Goal: Task Accomplishment & Management: Complete application form

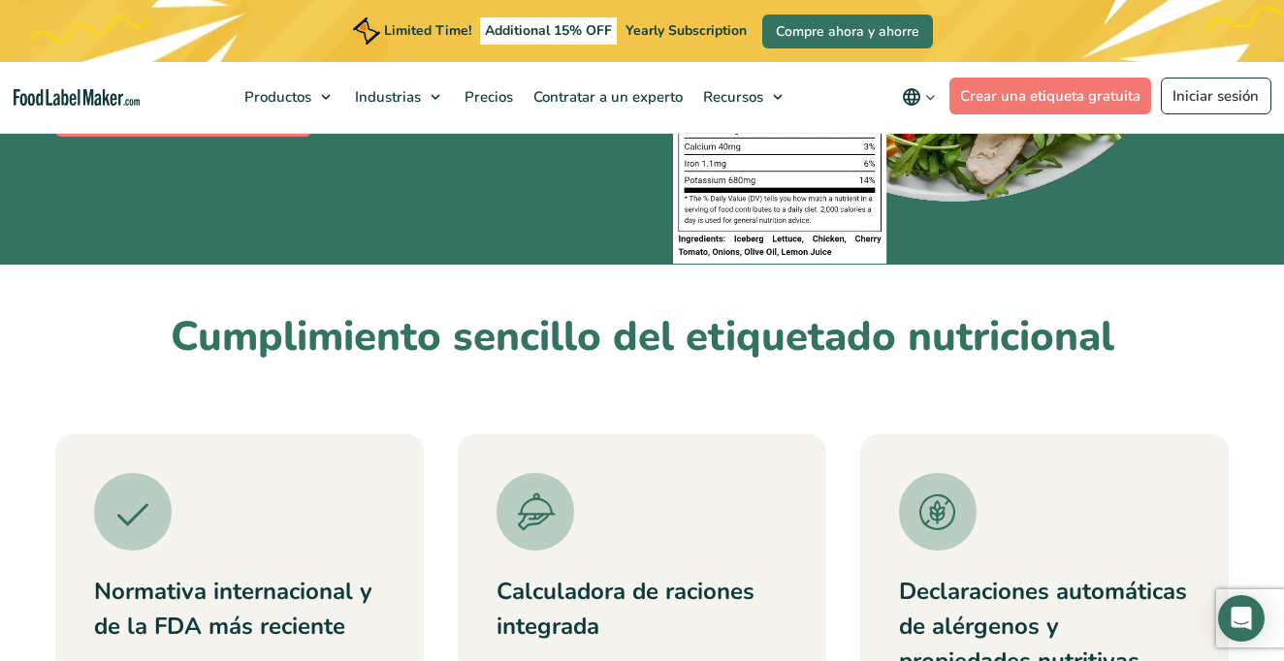
scroll to position [476, 0]
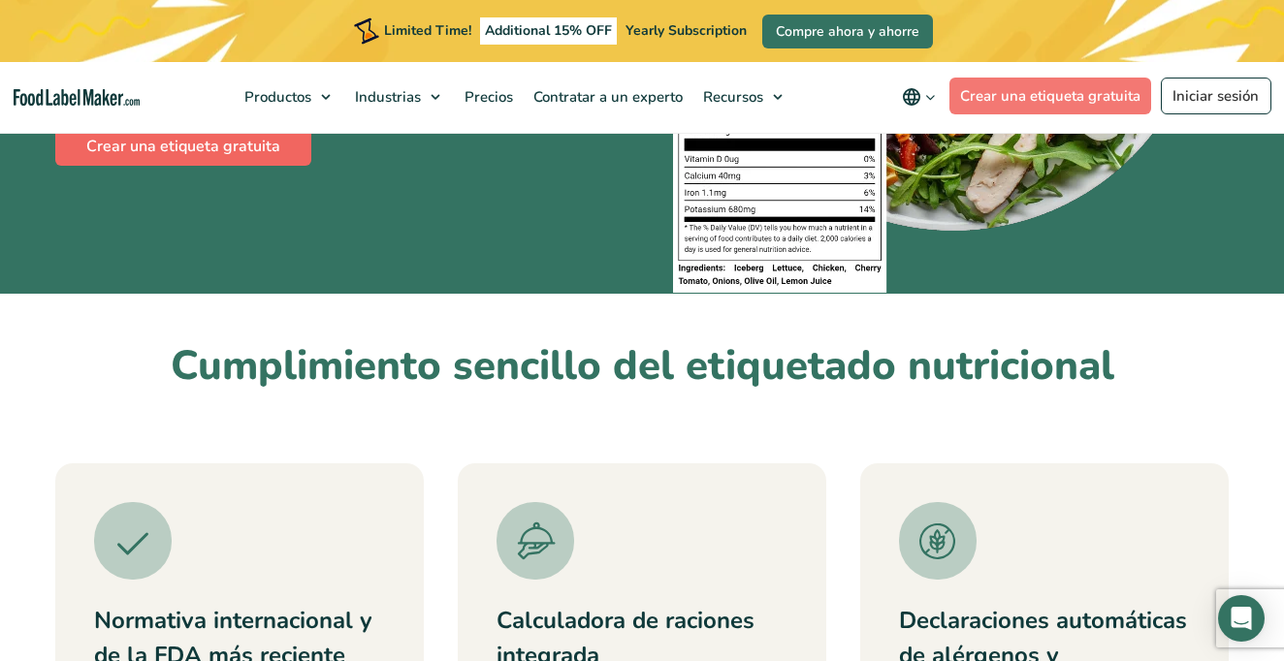
click at [269, 138] on link "Crear una etiqueta gratuita" at bounding box center [183, 146] width 256 height 39
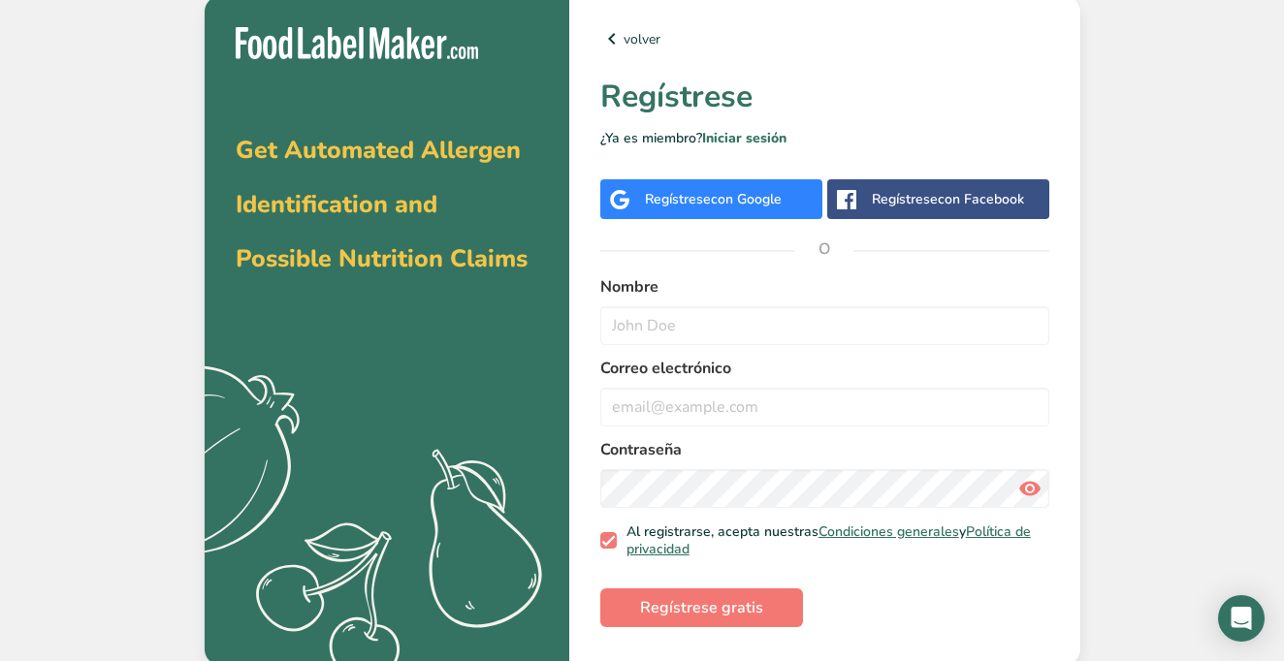
click at [667, 210] on div "Regístrese con Google" at bounding box center [711, 199] width 222 height 40
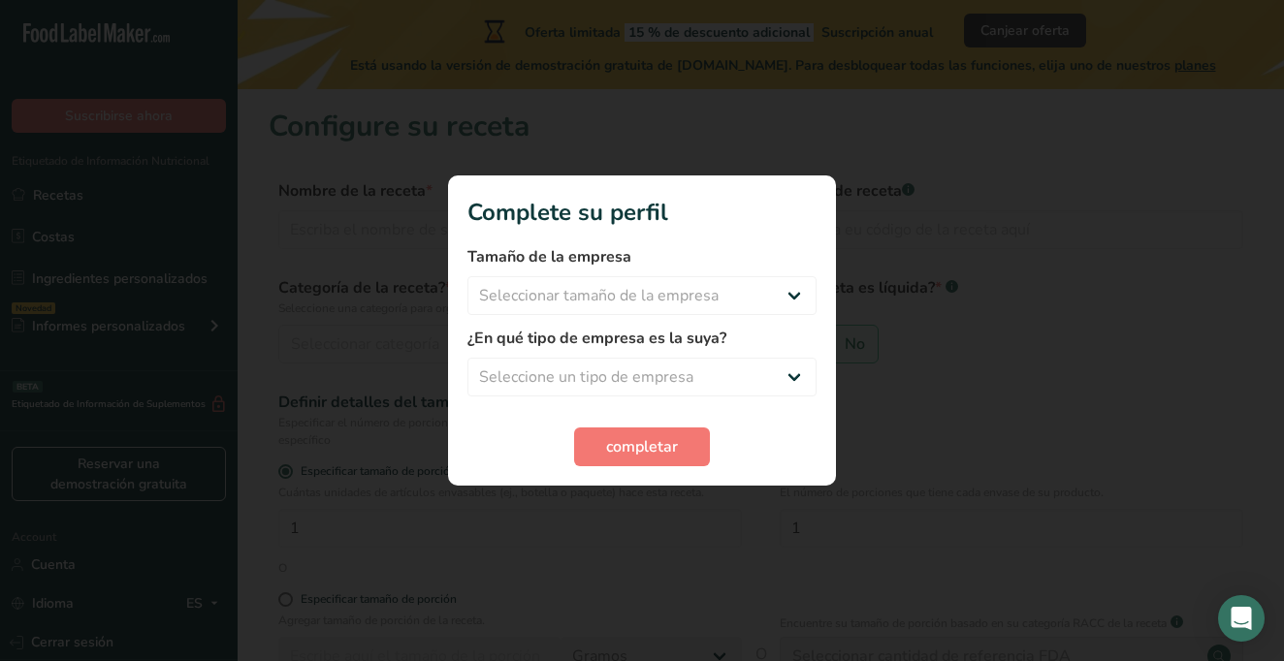
click at [358, 238] on div at bounding box center [642, 330] width 1284 height 661
click at [622, 431] on button "completar" at bounding box center [642, 447] width 136 height 39
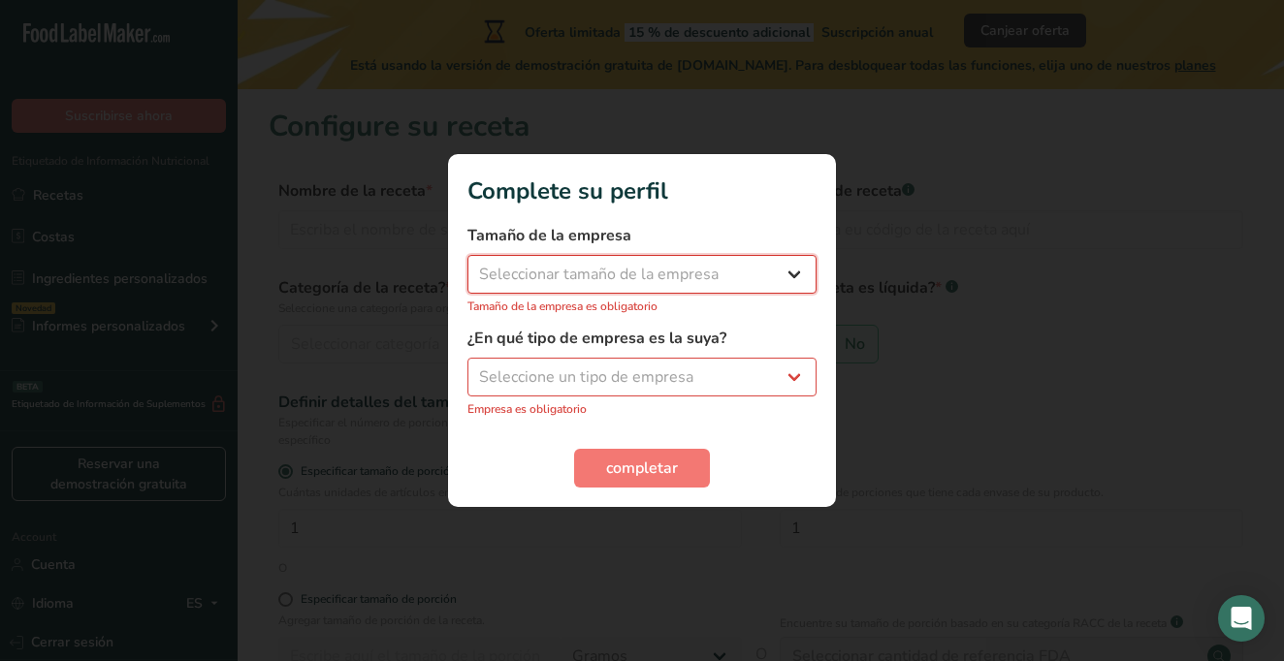
select select "1"
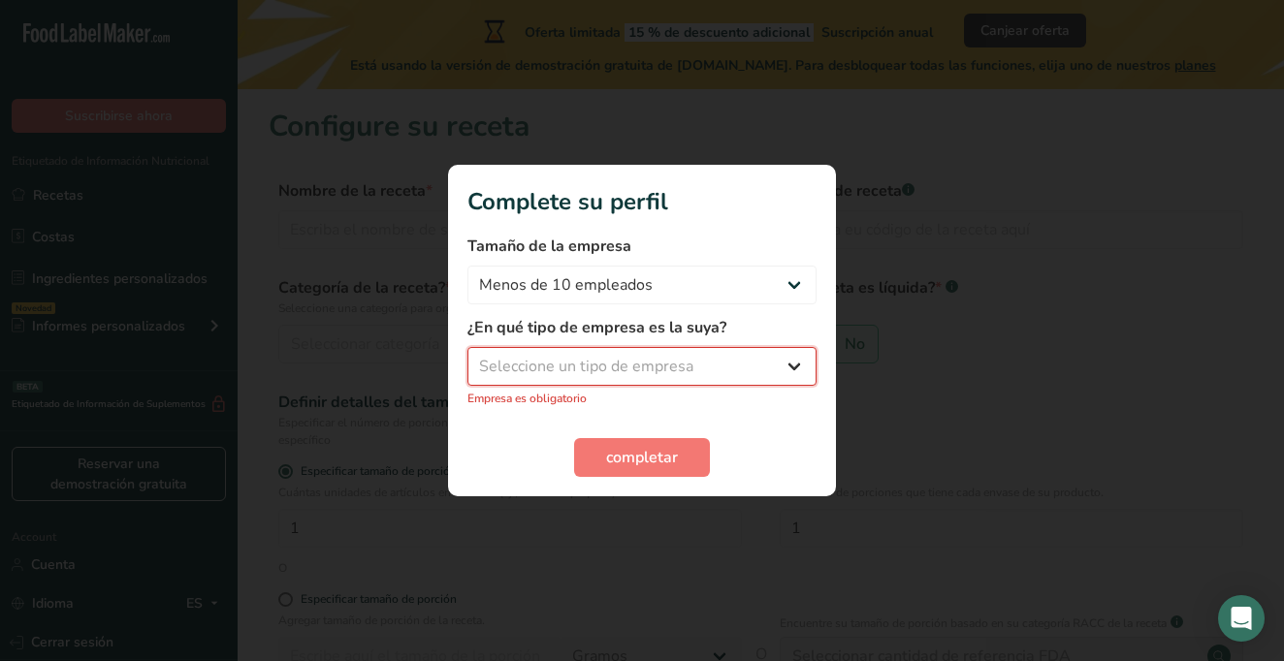
select select "2"
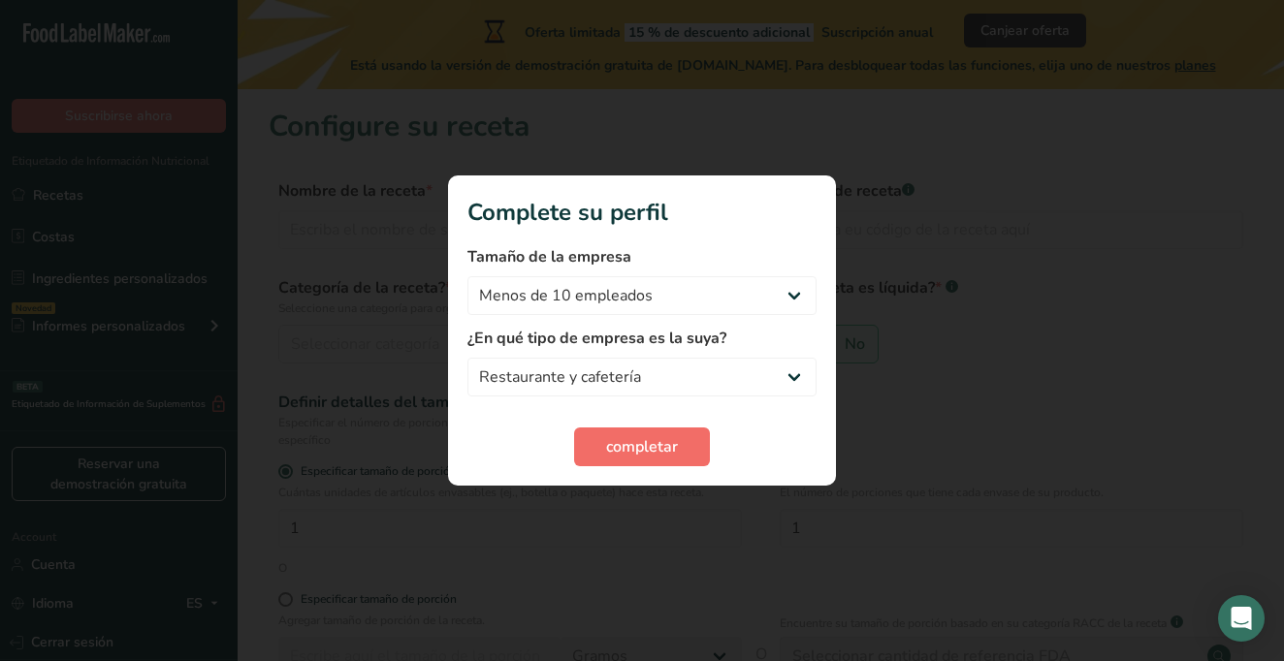
click at [599, 464] on button "completar" at bounding box center [642, 447] width 136 height 39
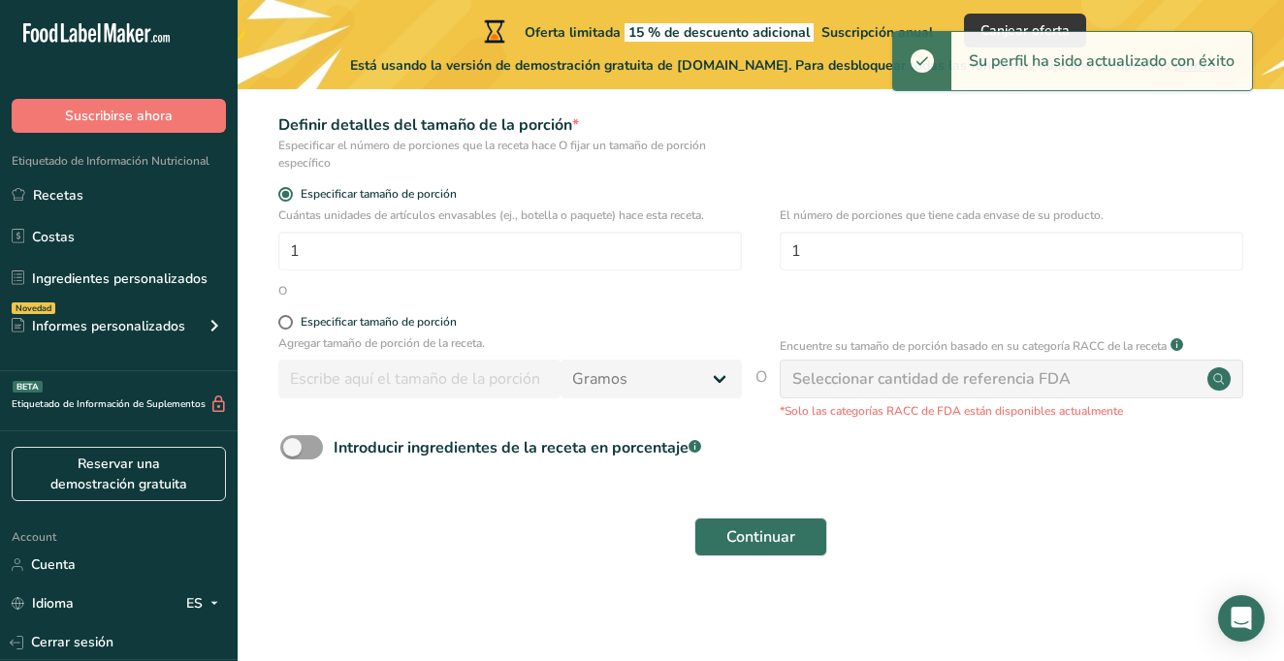
scroll to position [276, 0]
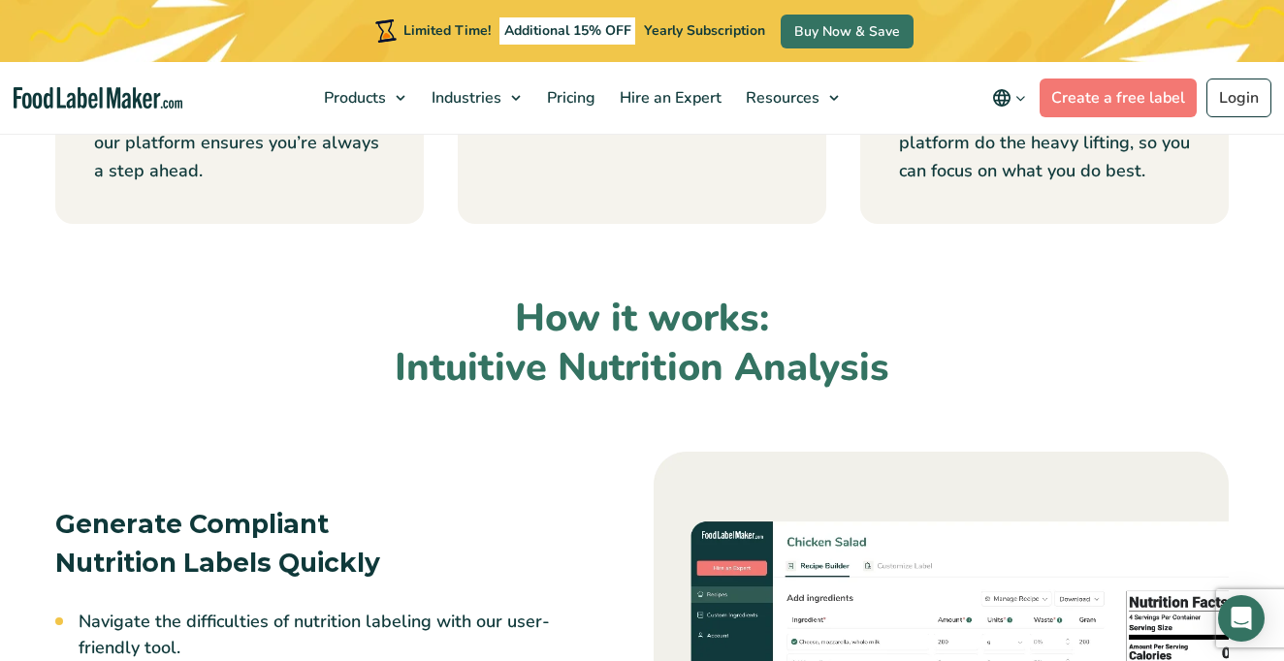
scroll to position [1098, 0]
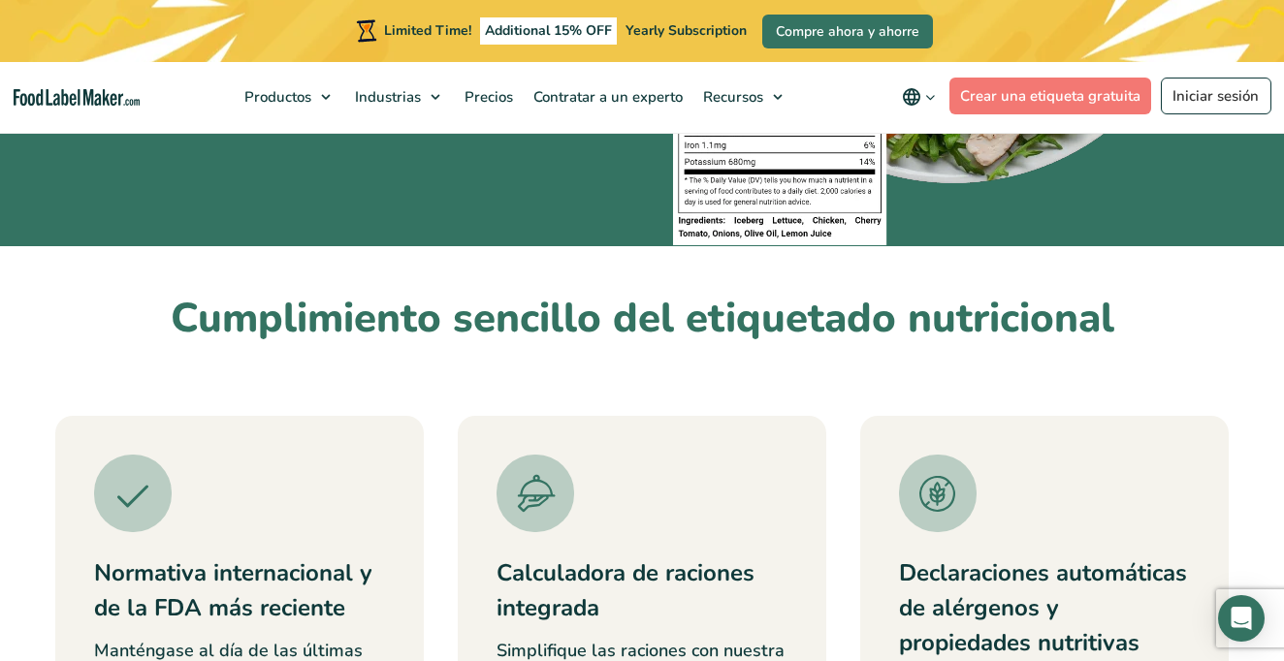
scroll to position [426, 0]
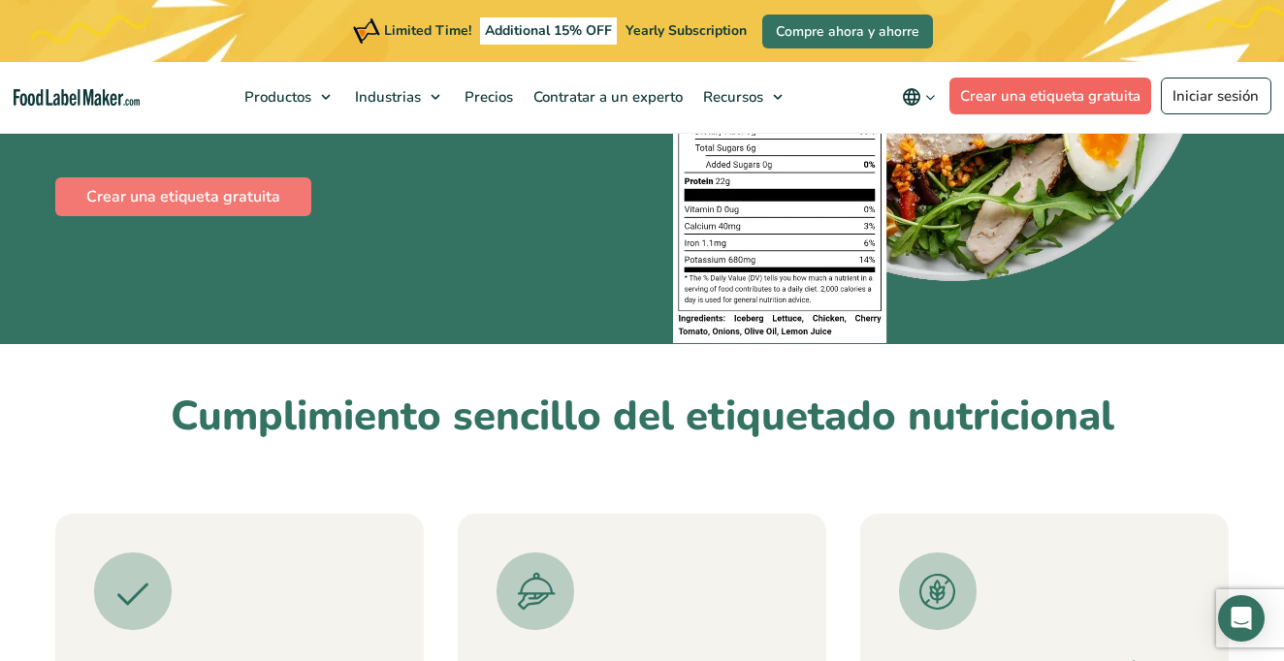
click at [1014, 93] on link "Crear una etiqueta gratuita" at bounding box center [1050, 96] width 203 height 37
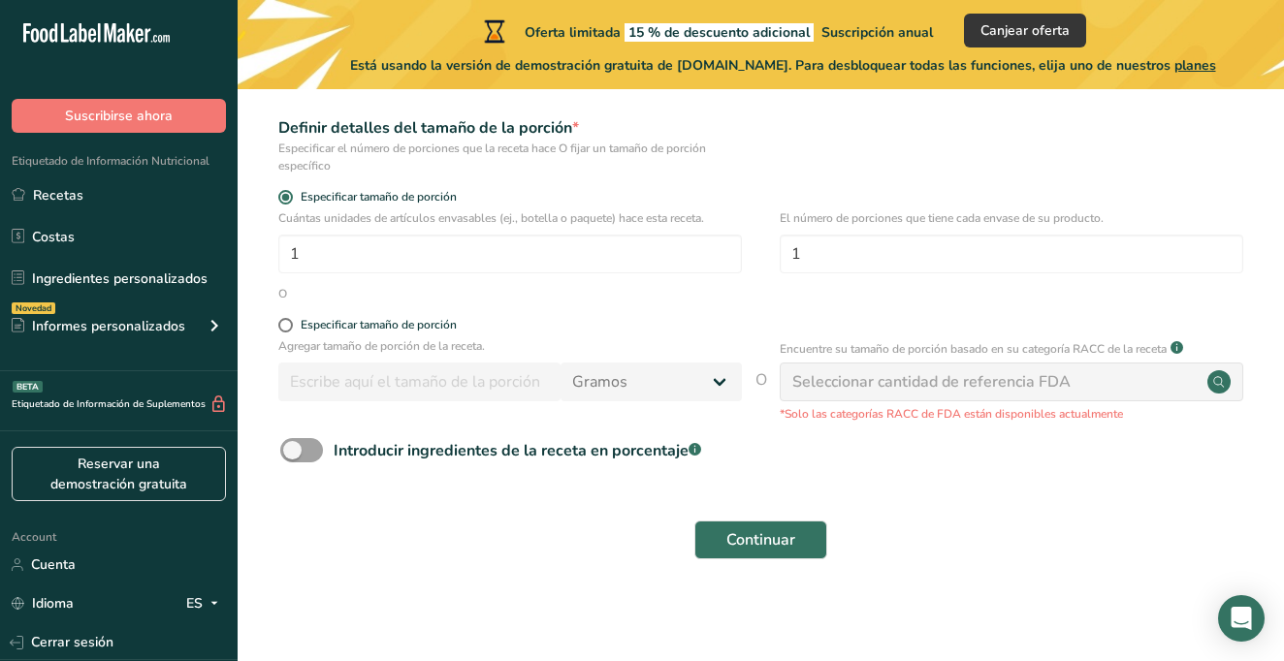
scroll to position [275, 0]
click at [727, 529] on span "Continuar" at bounding box center [760, 538] width 69 height 23
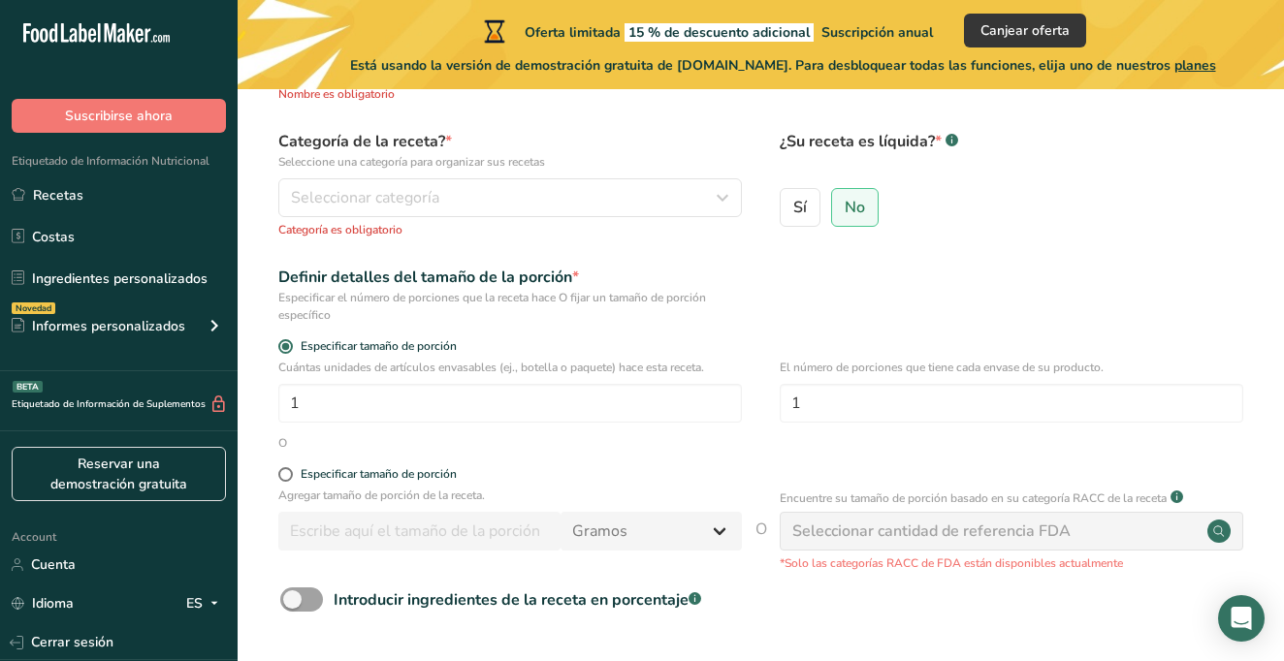
scroll to position [119, 0]
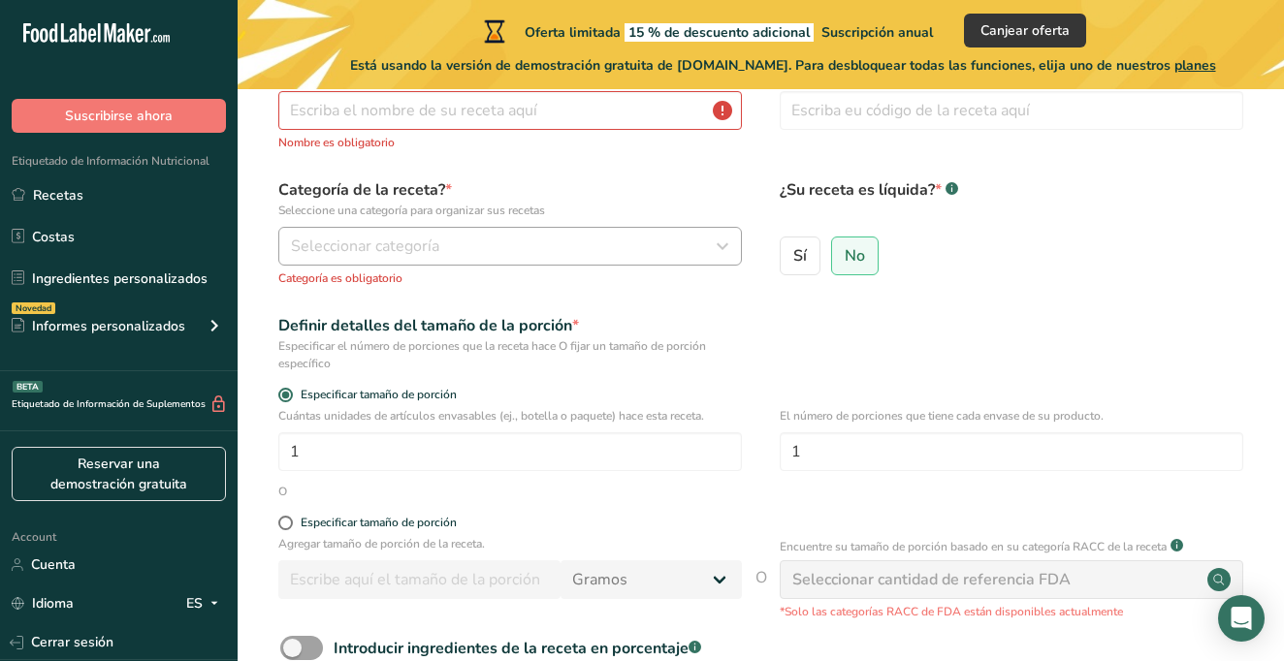
click at [518, 243] on div "Seleccionar categoría" at bounding box center [504, 246] width 427 height 23
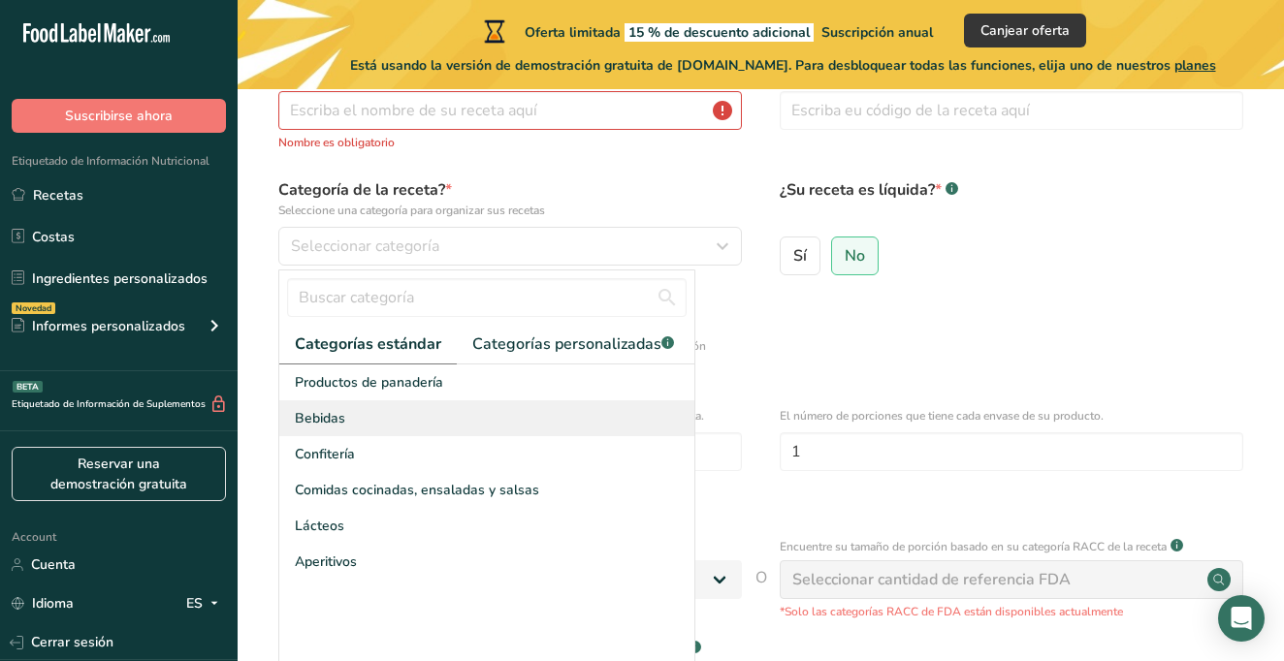
click at [507, 420] on div "Bebidas" at bounding box center [486, 418] width 415 height 36
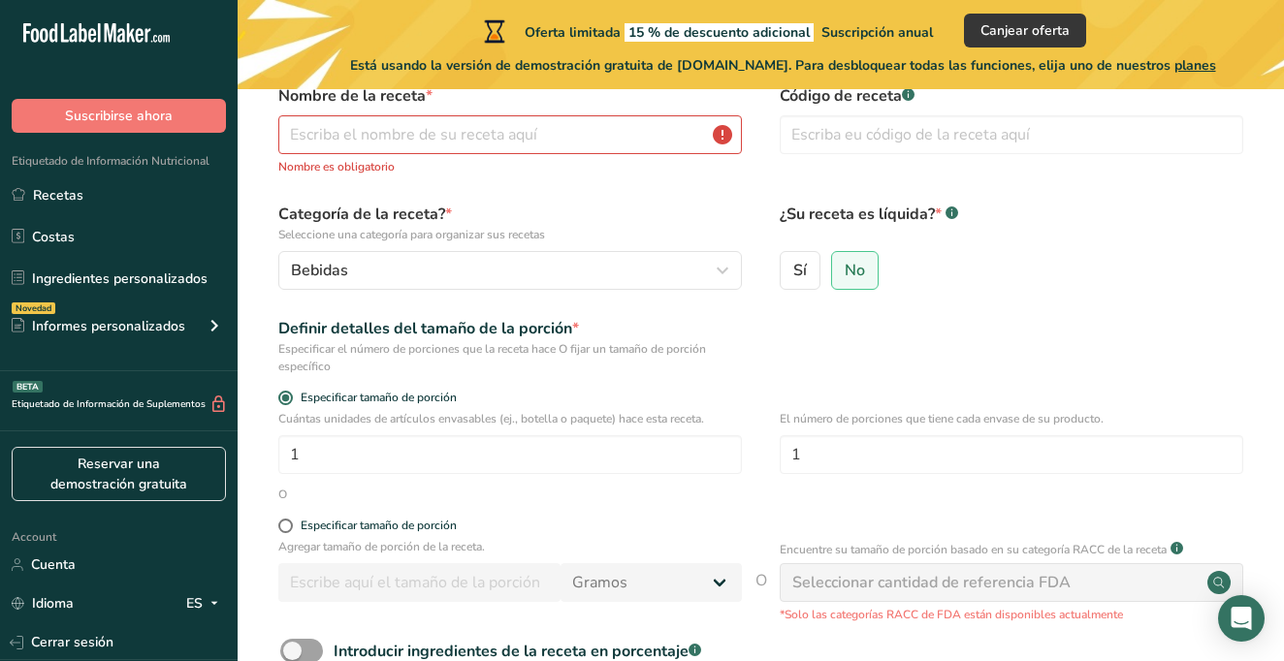
scroll to position [86, 0]
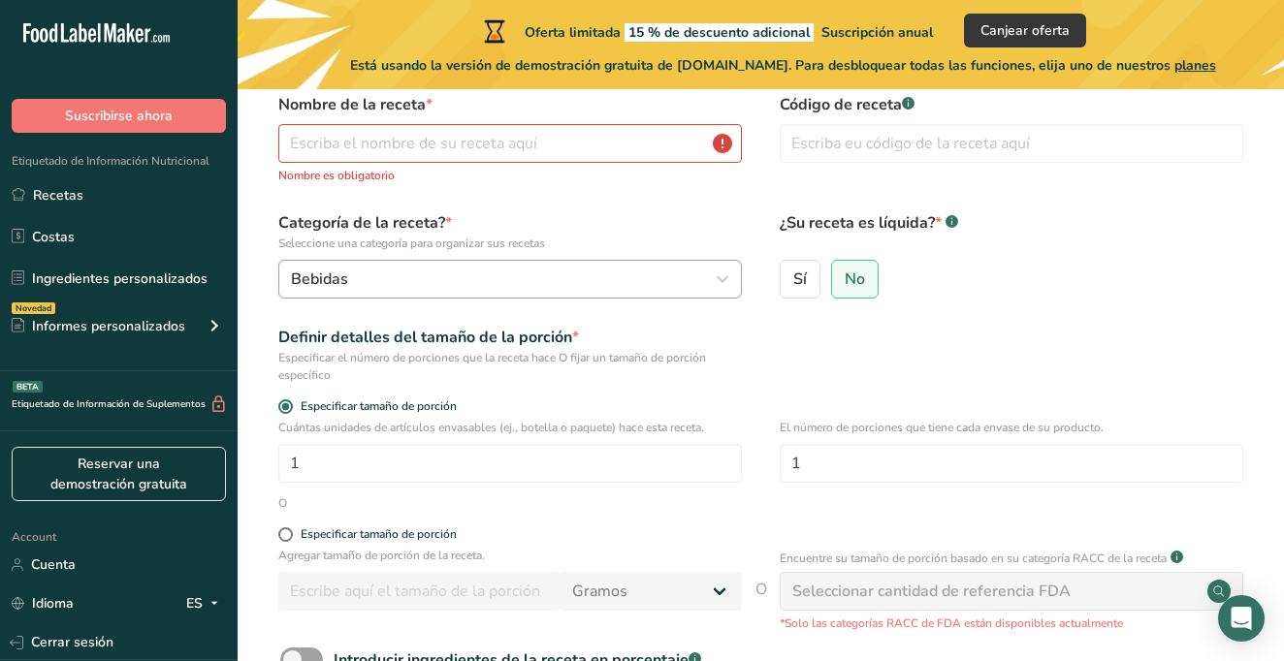
click at [490, 282] on div "Bebidas" at bounding box center [504, 279] width 427 height 23
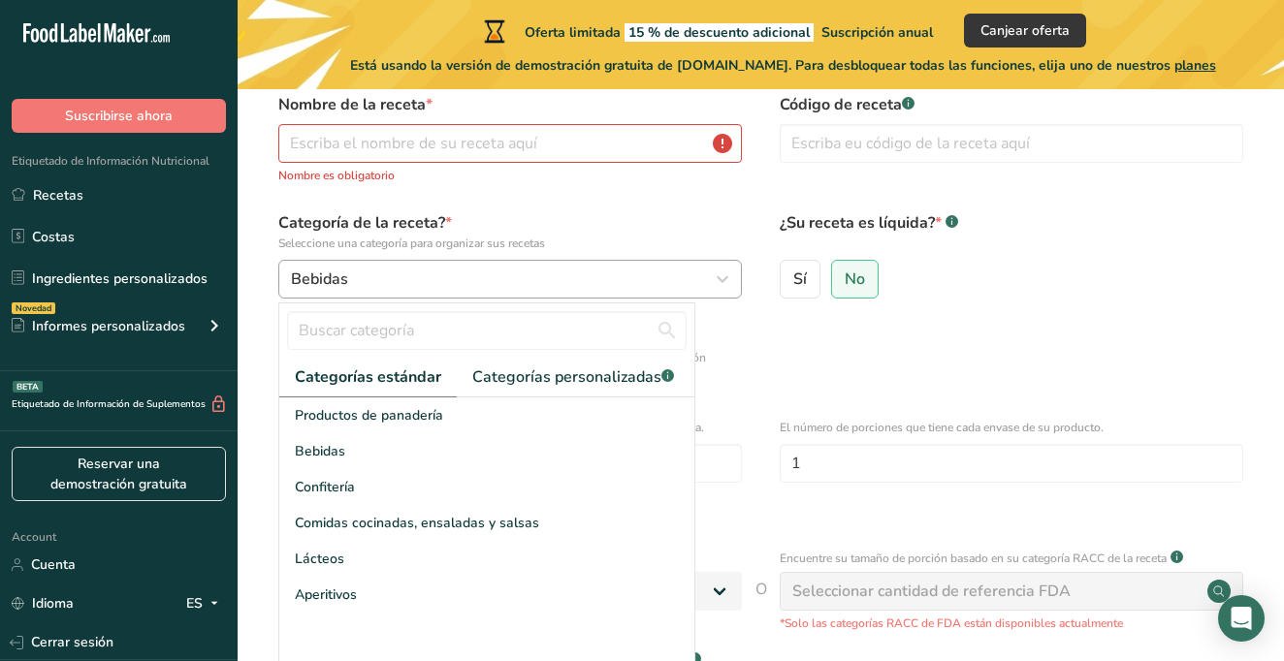
click at [490, 282] on div "Bebidas" at bounding box center [504, 279] width 427 height 23
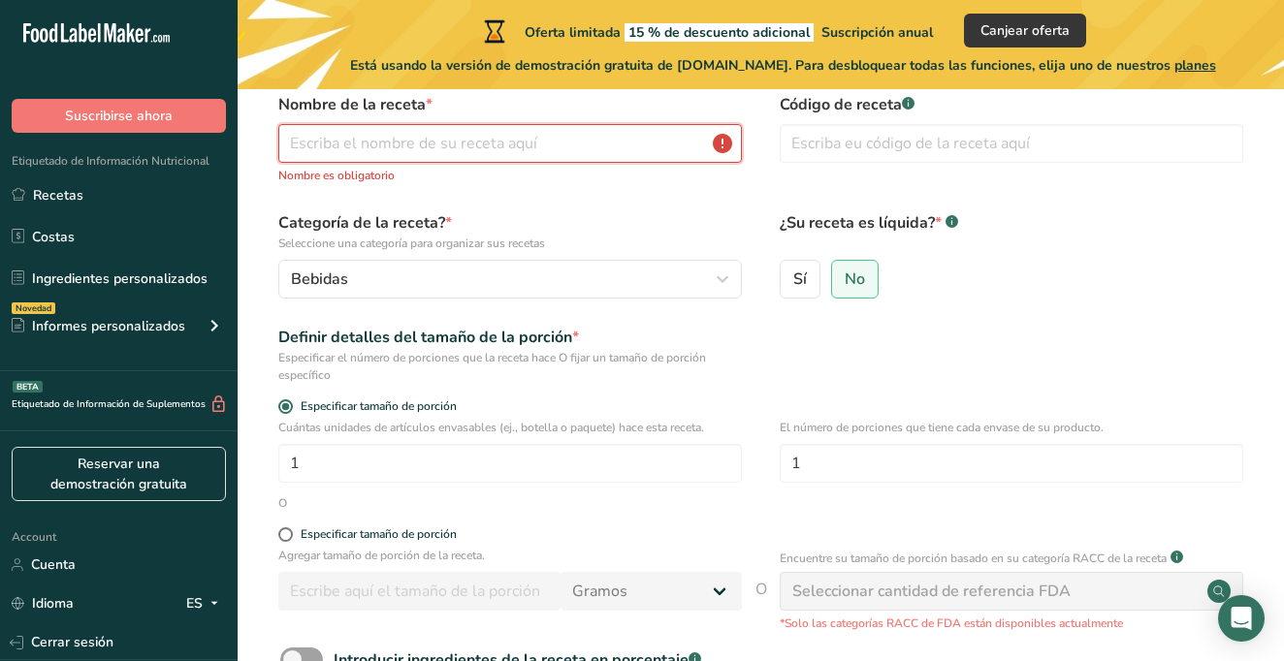
click at [414, 154] on input "text" at bounding box center [509, 143] width 463 height 39
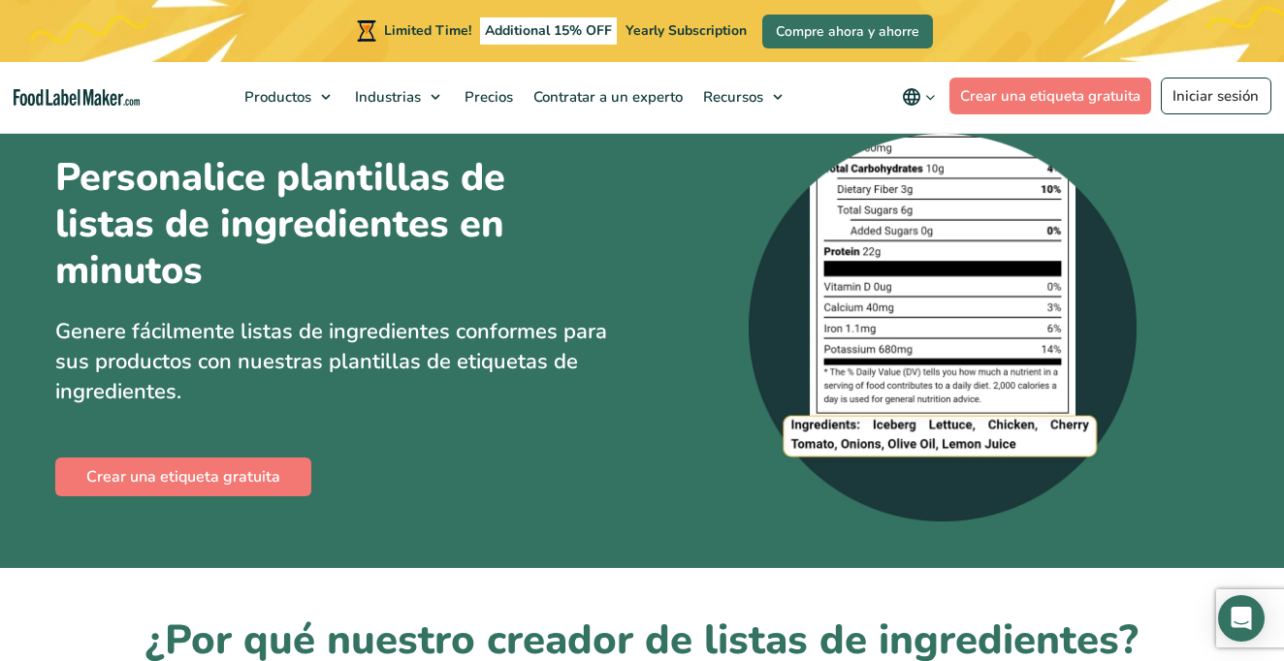
scroll to position [59, 0]
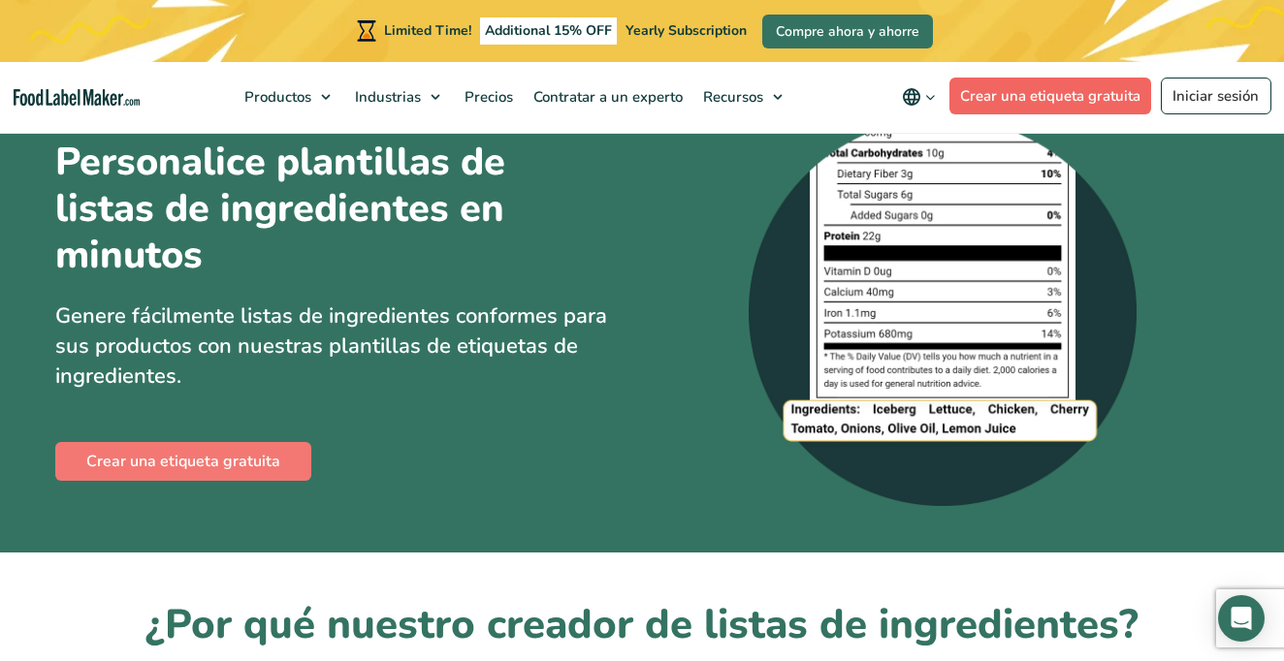
click at [1028, 86] on link "Crear una etiqueta gratuita" at bounding box center [1050, 96] width 203 height 37
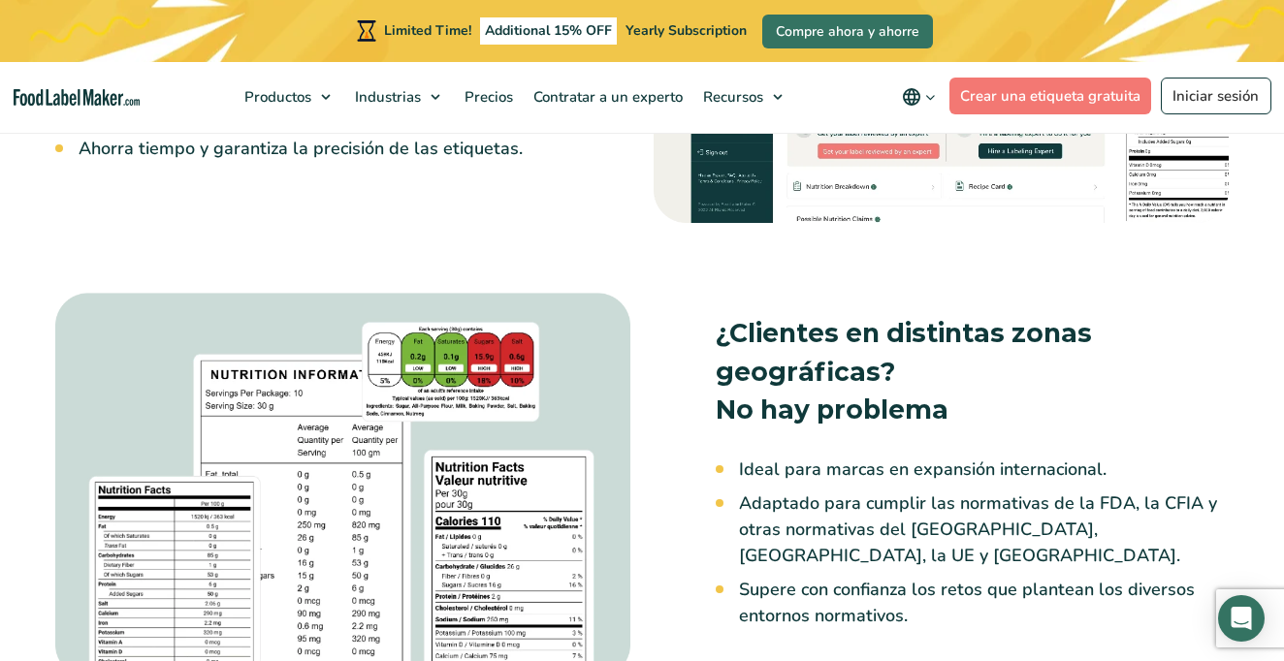
scroll to position [1954, 0]
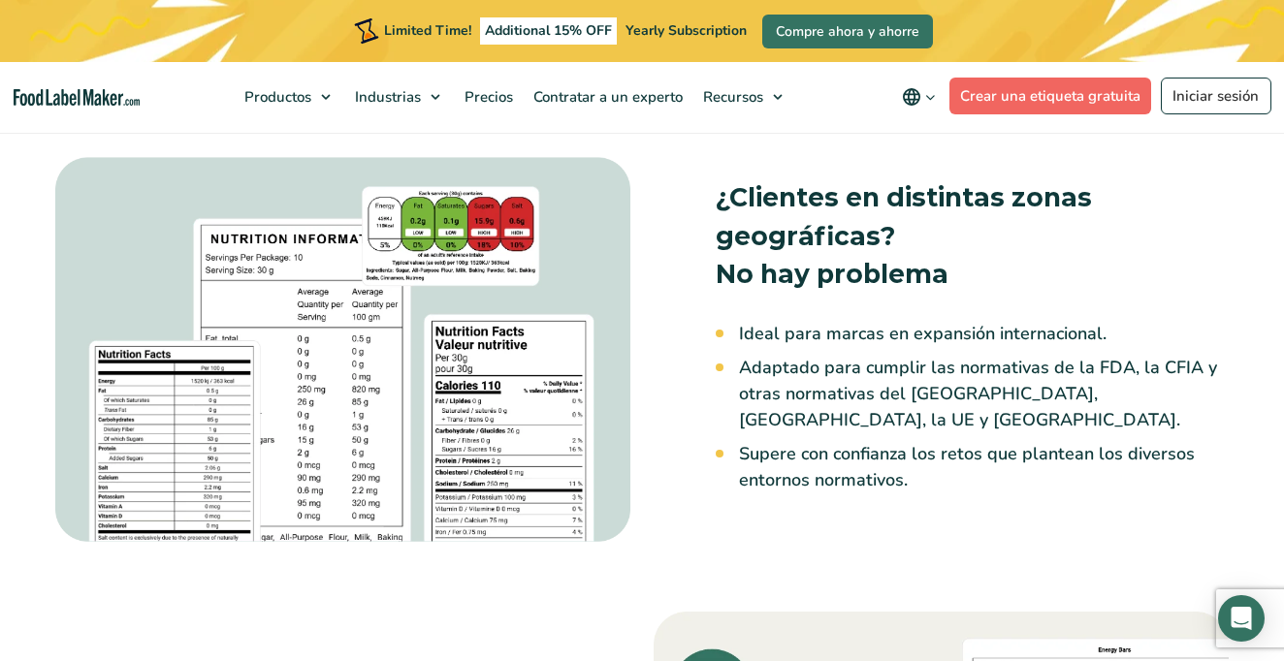
click at [963, 111] on link "Crear una etiqueta gratuita" at bounding box center [1050, 96] width 203 height 37
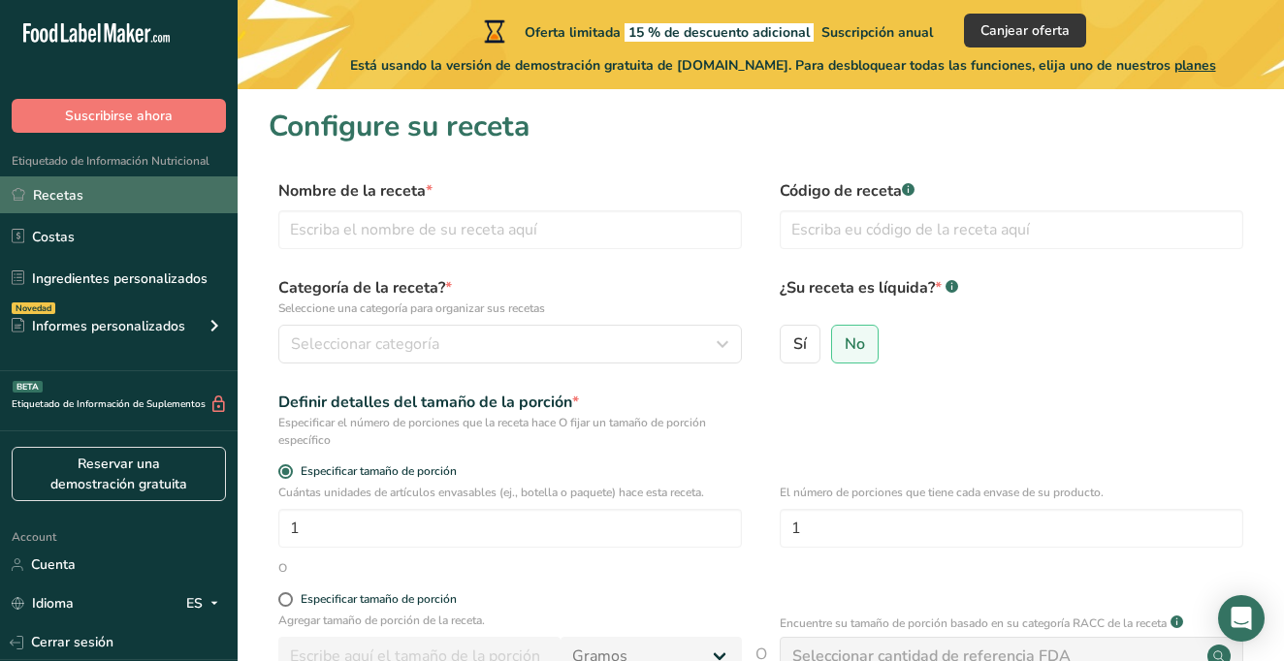
click at [48, 185] on link "Recetas" at bounding box center [119, 194] width 238 height 37
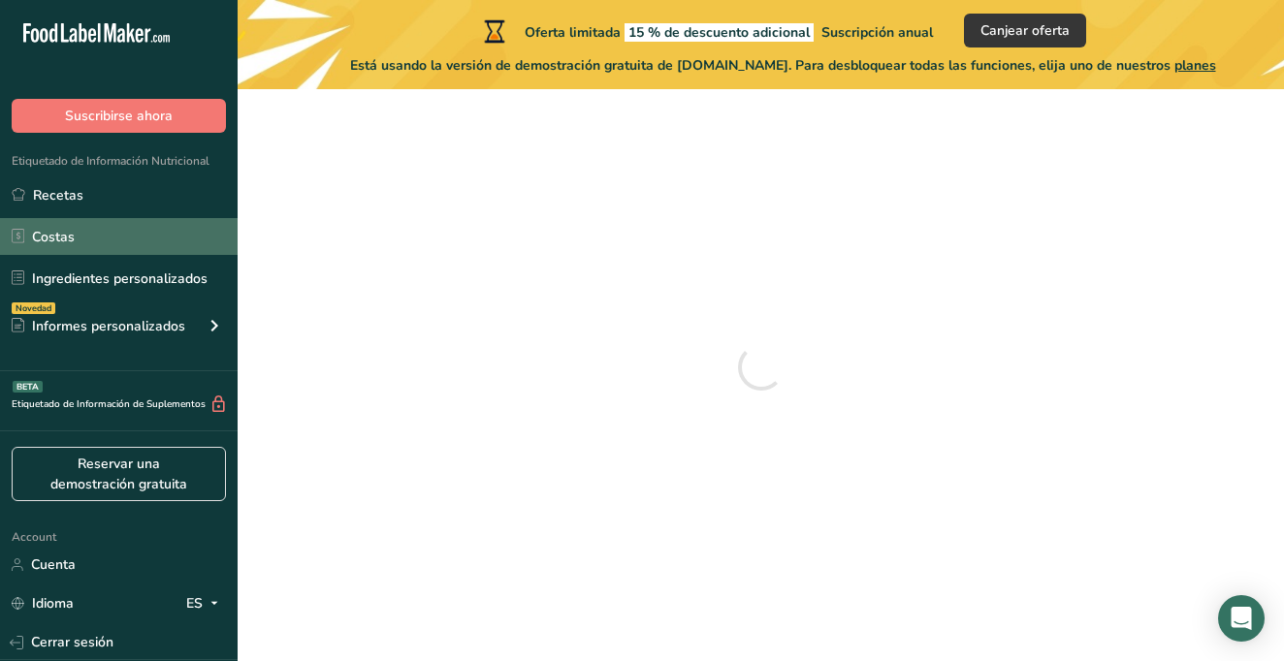
click at [35, 252] on link "Costas" at bounding box center [119, 236] width 238 height 37
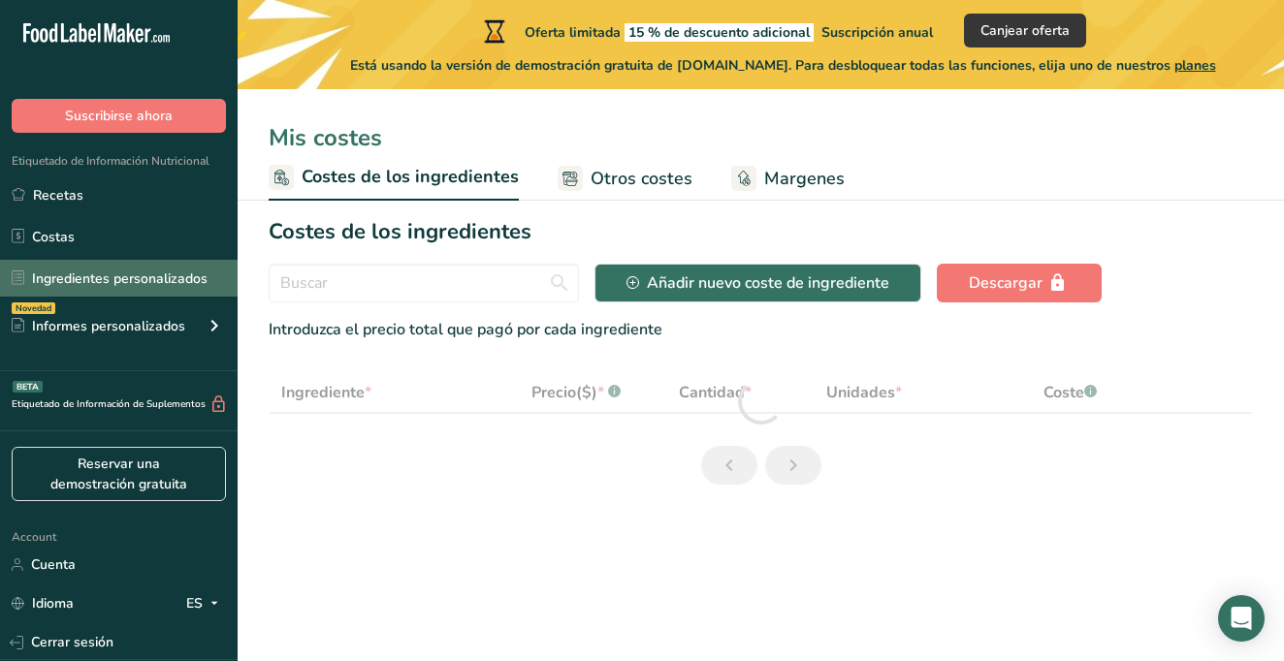
click at [38, 280] on link "Ingredientes personalizados" at bounding box center [119, 278] width 238 height 37
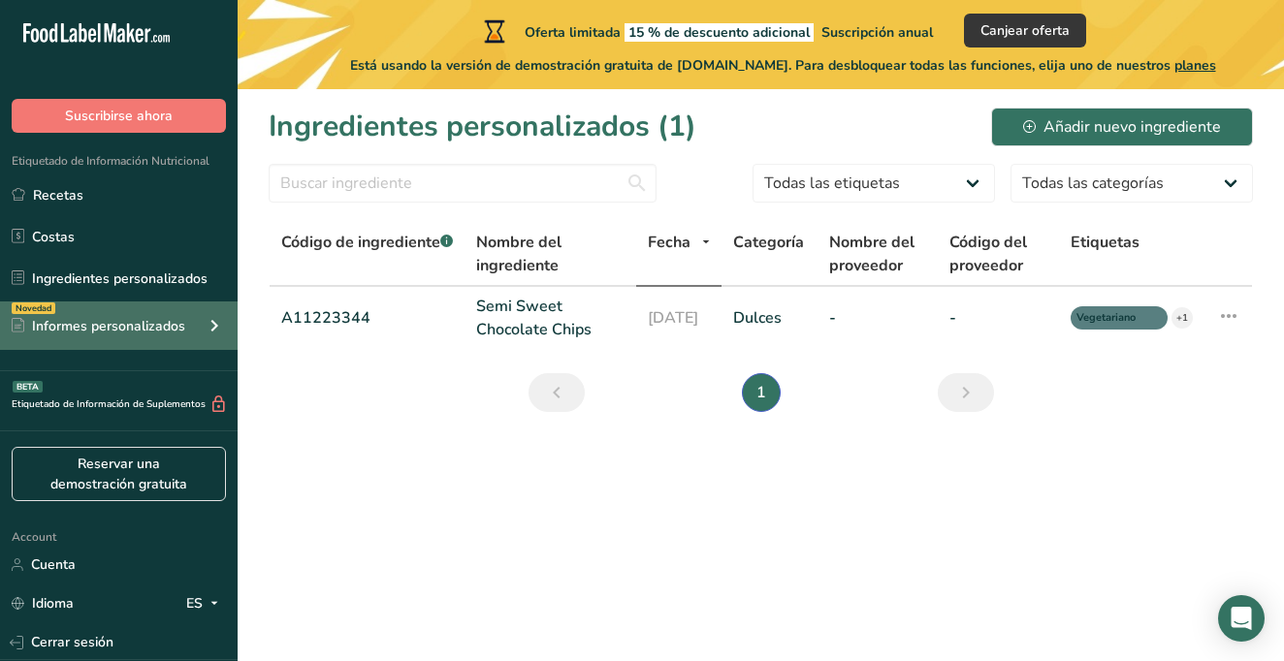
click at [44, 319] on div "Informes personalizados" at bounding box center [99, 326] width 174 height 20
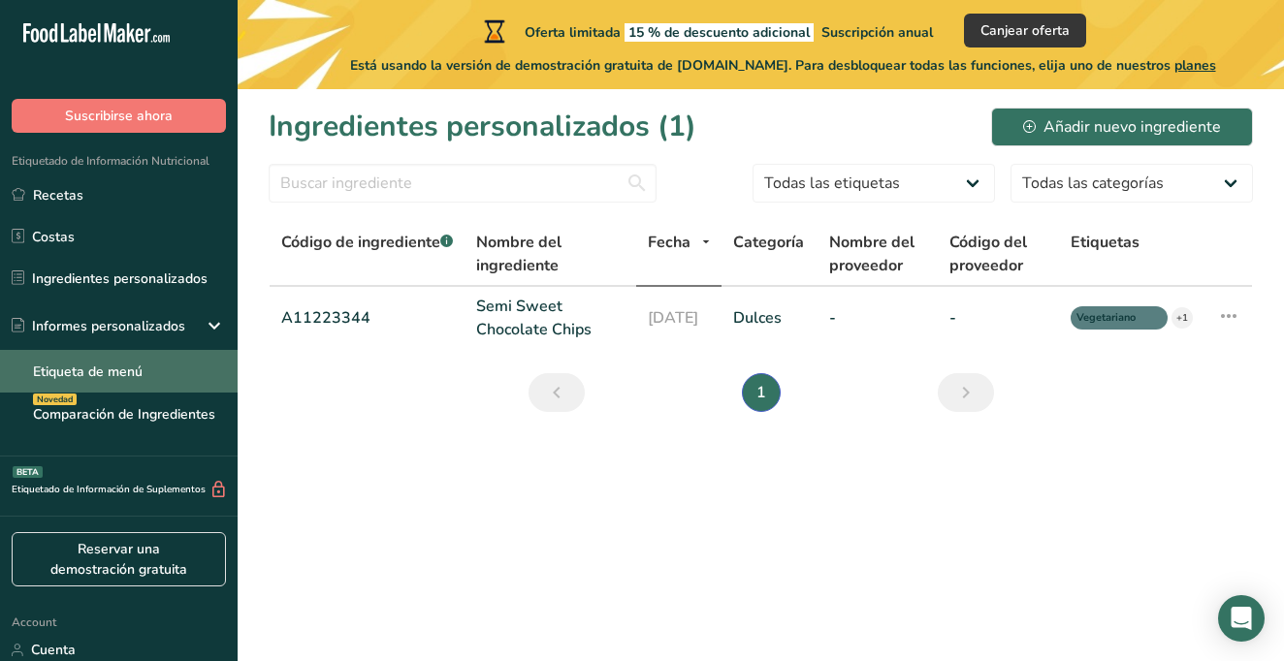
click at [45, 365] on link "Etiqueta de menú" at bounding box center [119, 371] width 238 height 43
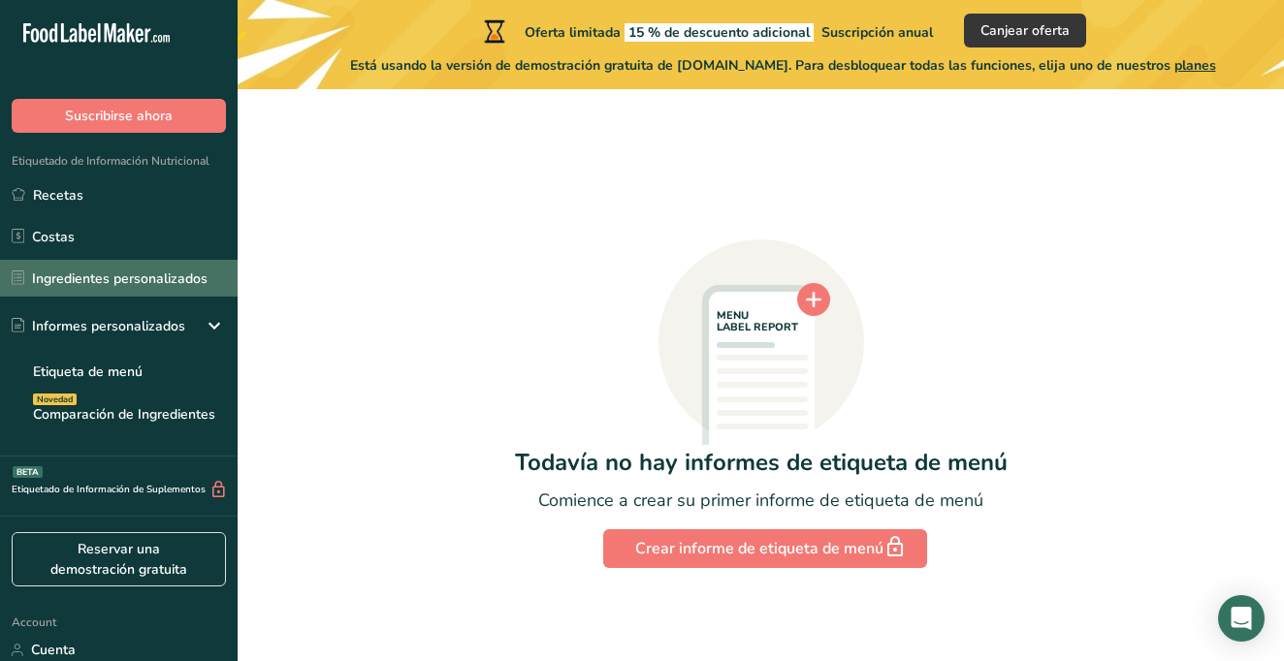
click at [86, 285] on link "Ingredientes personalizados" at bounding box center [119, 278] width 238 height 37
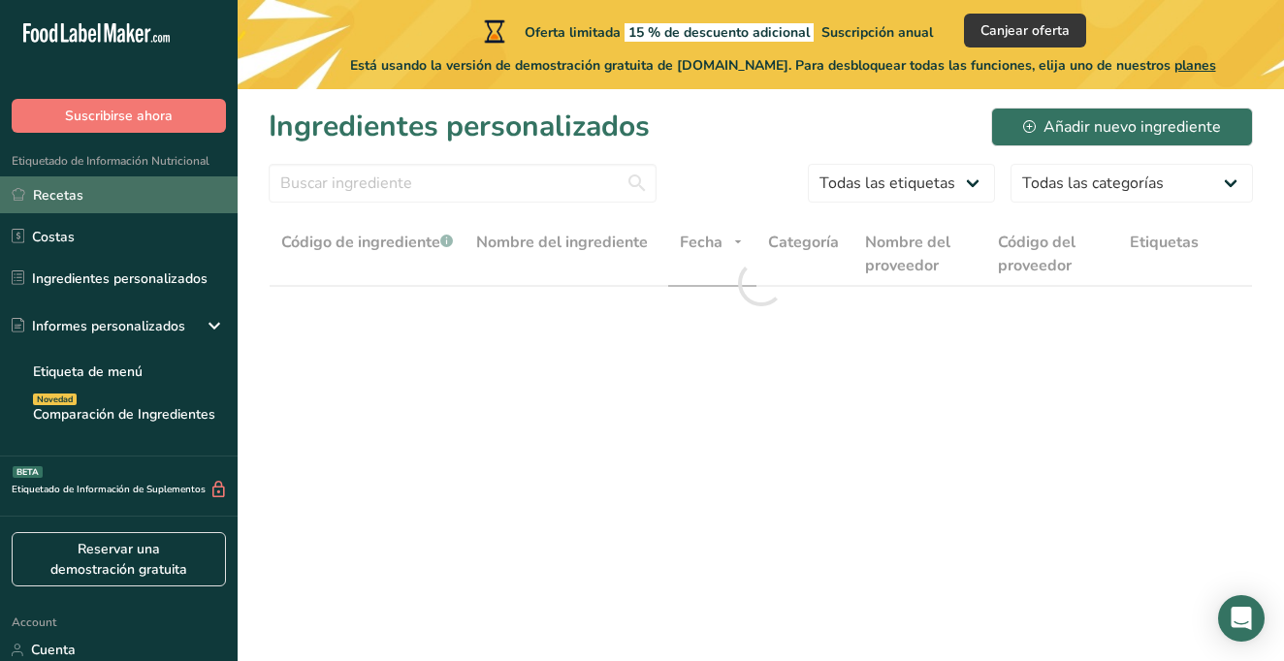
click at [78, 187] on link "Recetas" at bounding box center [119, 194] width 238 height 37
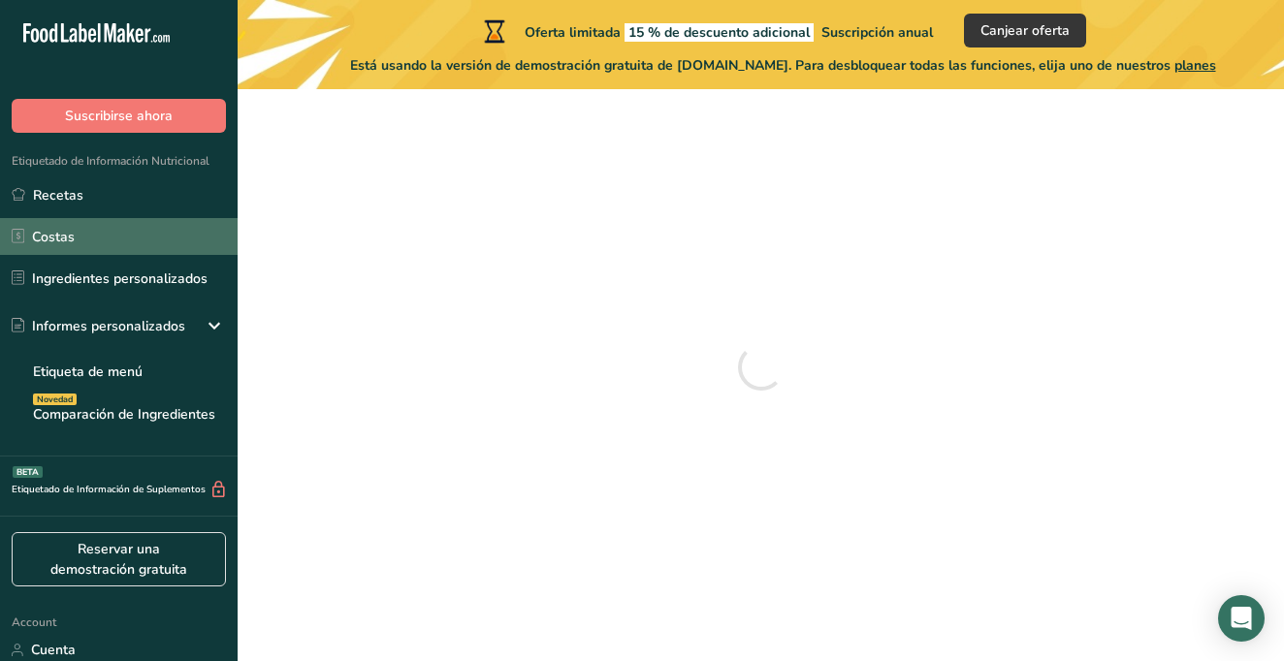
click at [67, 251] on link "Costas" at bounding box center [119, 236] width 238 height 37
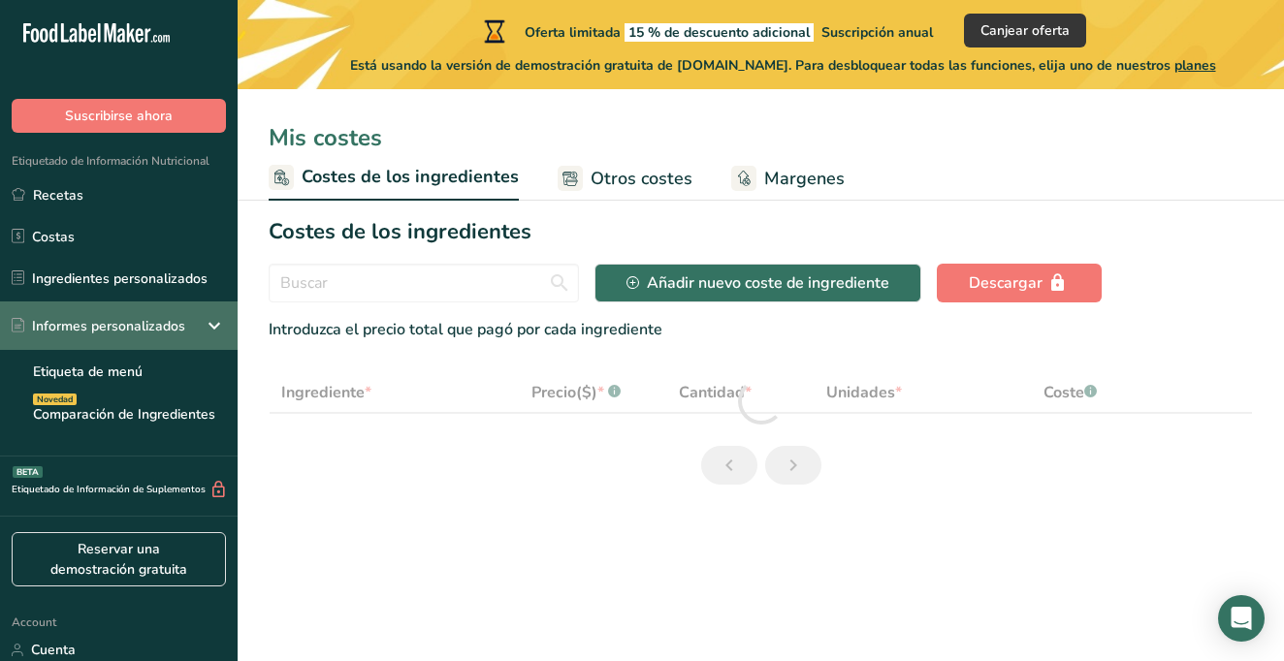
click at [74, 319] on div "Informes personalizados" at bounding box center [99, 326] width 174 height 20
select select "1"
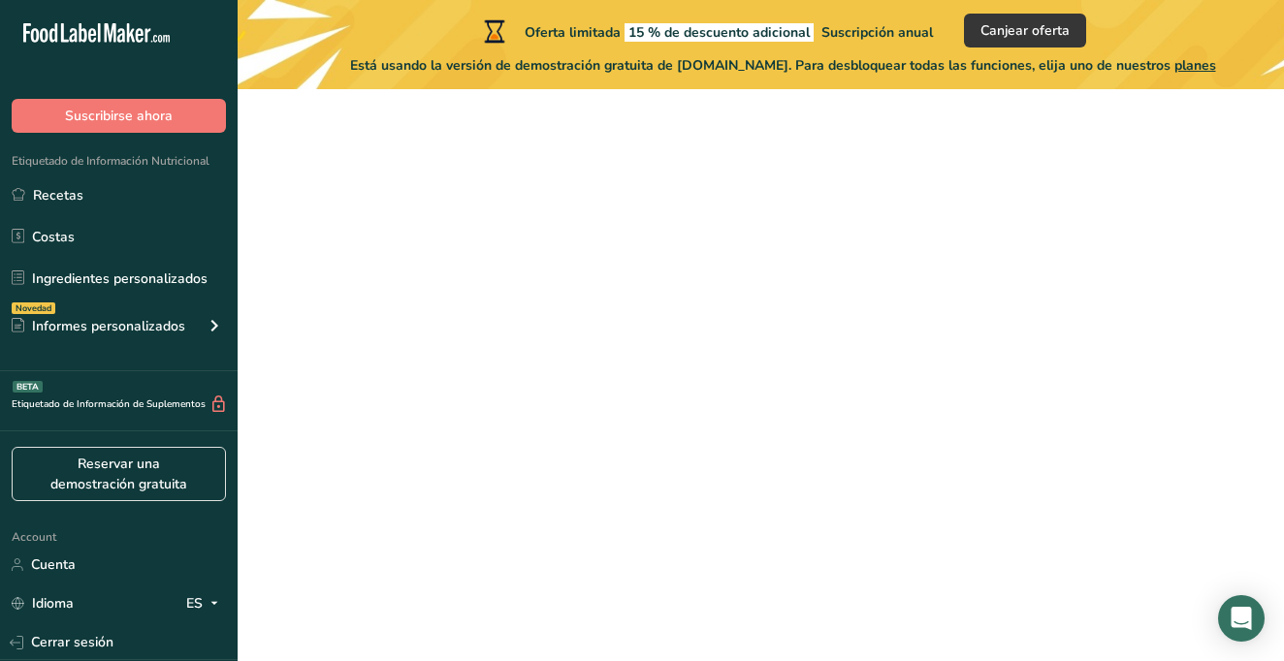
scroll to position [56, 0]
